Goal: Find contact information: Find contact information

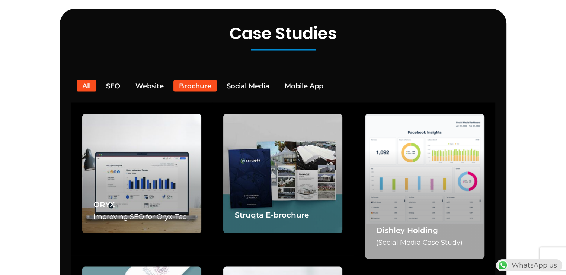
scroll to position [0, 196]
click at [194, 80] on button "Brochure" at bounding box center [195, 85] width 44 height 11
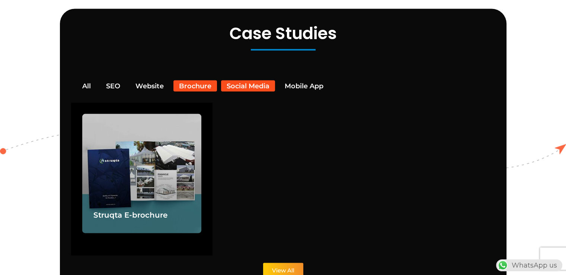
click at [240, 80] on button "Social Media" at bounding box center [248, 85] width 54 height 11
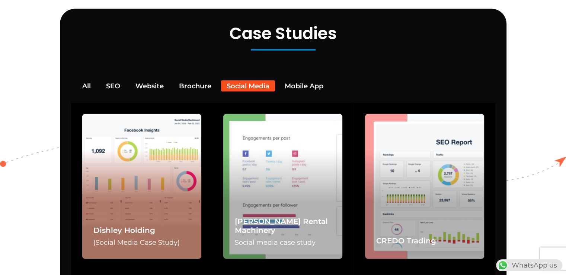
scroll to position [0, 0]
click at [158, 164] on div "Dishley Holding (Social Media Case Study)" at bounding box center [141, 186] width 119 height 145
click at [139, 160] on div "Dishley Holding (Social Media Case Study)" at bounding box center [141, 186] width 119 height 145
click at [168, 186] on div "Dishley Holding (Social Media Case Study)" at bounding box center [141, 186] width 119 height 145
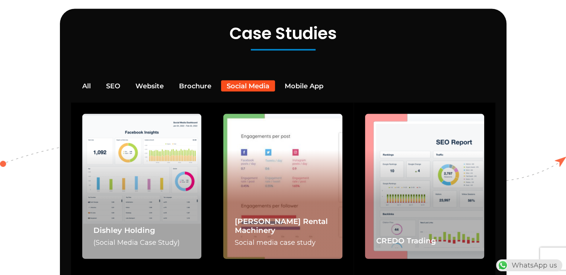
click at [241, 194] on div "Jarjour Rental Machinery Social media case study" at bounding box center [282, 186] width 119 height 145
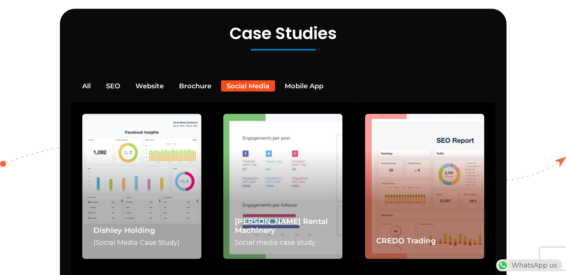
click at [435, 170] on div "CREDO Trading" at bounding box center [424, 186] width 119 height 145
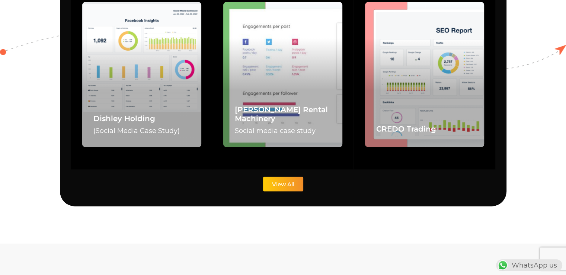
click at [284, 181] on span "View All" at bounding box center [283, 184] width 22 height 6
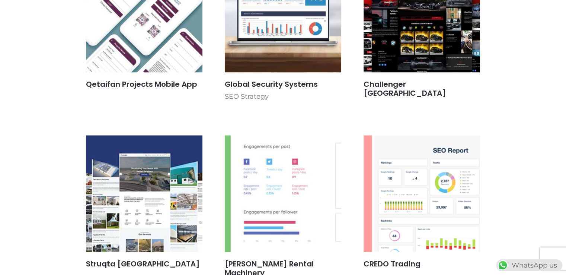
scroll to position [484, 0]
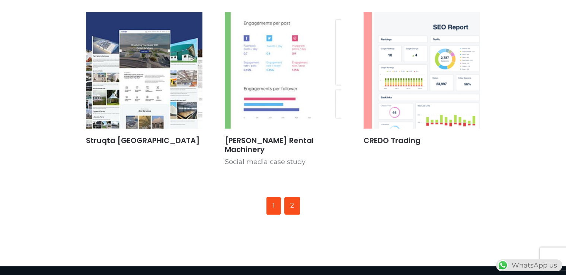
click at [292, 198] on link "2" at bounding box center [292, 205] width 16 height 18
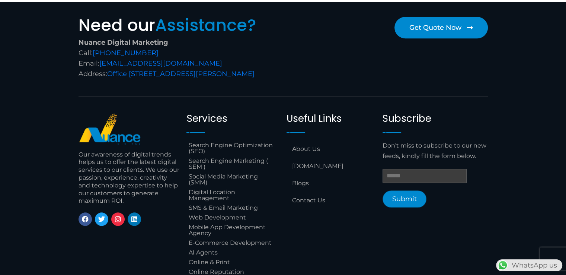
scroll to position [726, 0]
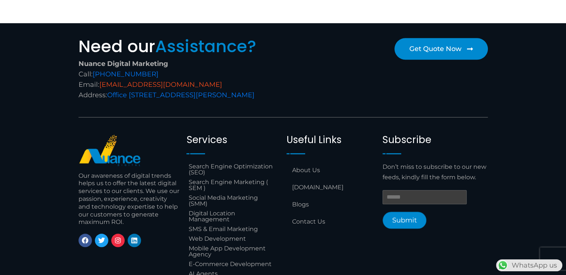
drag, startPoint x: 217, startPoint y: 73, endPoint x: 103, endPoint y: 78, distance: 114.0
click at [103, 78] on div "Nuance Digital Marketing Call: +974 6688 1424 Email: info@nuancedigitalsolution…" at bounding box center [179, 79] width 201 height 42
copy link "[EMAIL_ADDRESS][DOMAIN_NAME]"
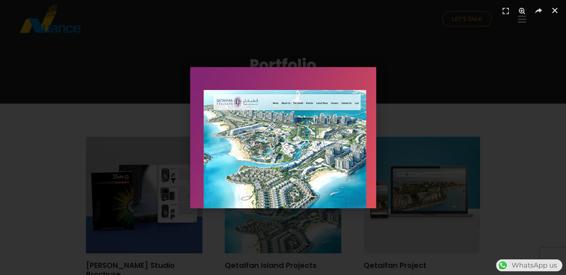
click at [451, 100] on div "1 / 1" at bounding box center [283, 137] width 514 height 223
